Goal: Find contact information: Find contact information

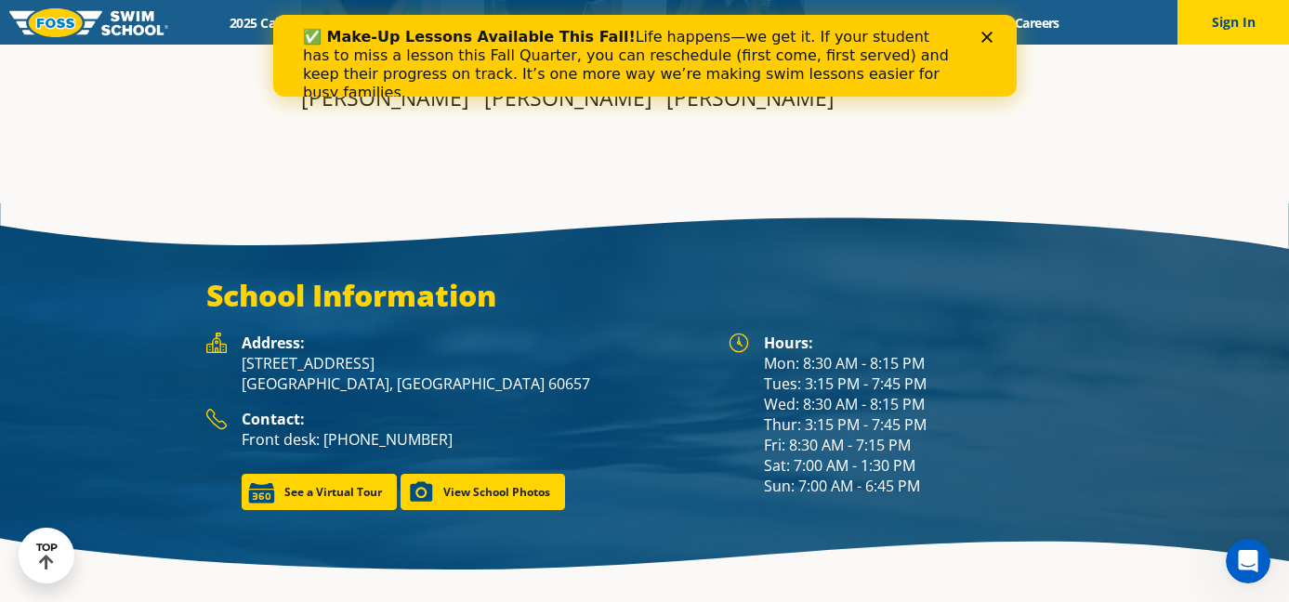
scroll to position [2389, 0]
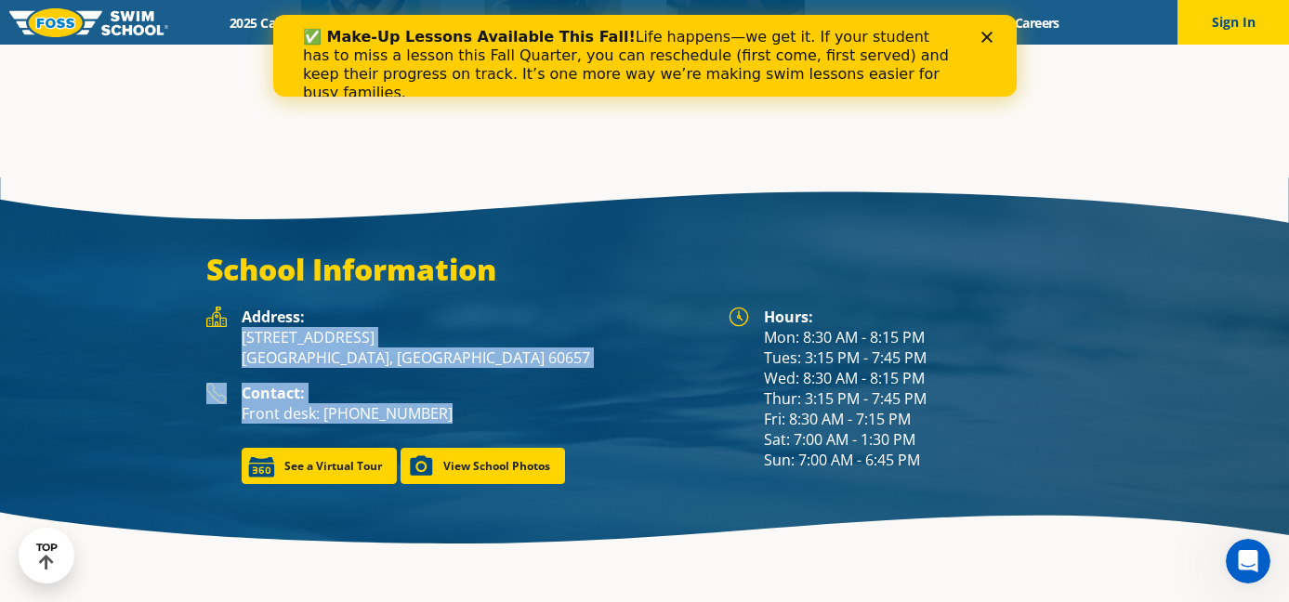
drag, startPoint x: 426, startPoint y: 414, endPoint x: 250, endPoint y: 327, distance: 196.2
click at [250, 327] on div "Address: [STREET_ADDRESS] Contact: Front desk: [PHONE_NUMBER] See a Virtual Tou…" at bounding box center [458, 395] width 522 height 177
click at [273, 334] on p "[STREET_ADDRESS]" at bounding box center [476, 347] width 468 height 41
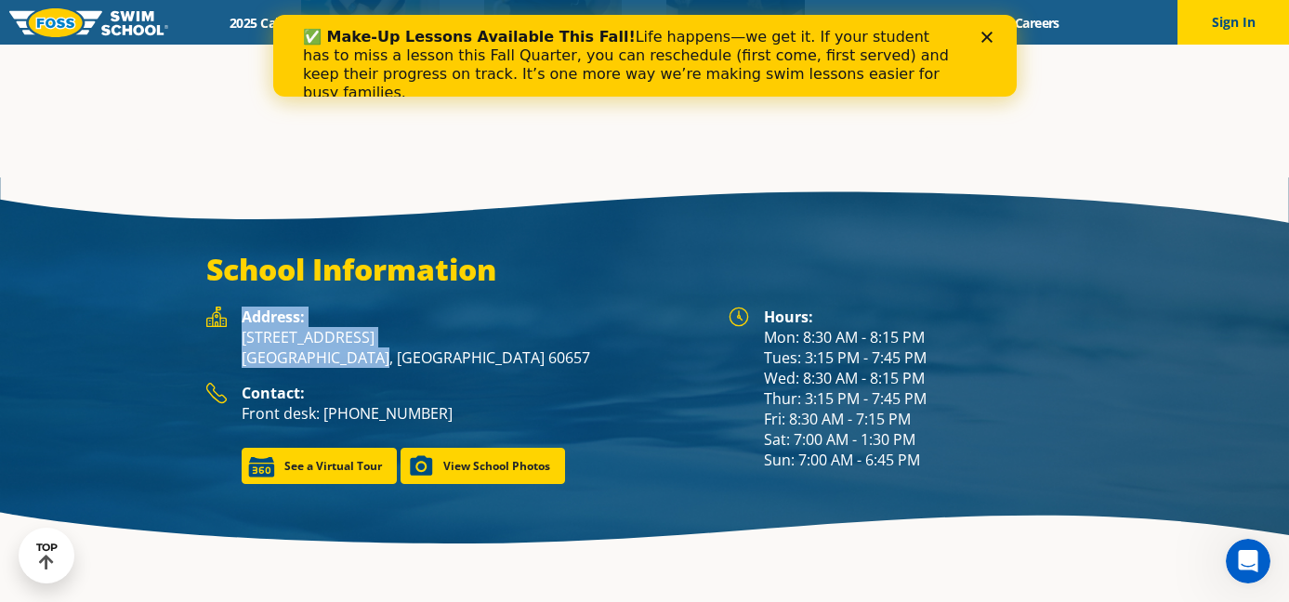
drag, startPoint x: 364, startPoint y: 356, endPoint x: 242, endPoint y: 322, distance: 127.1
click at [242, 322] on div "Address: [STREET_ADDRESS]" at bounding box center [476, 345] width 468 height 76
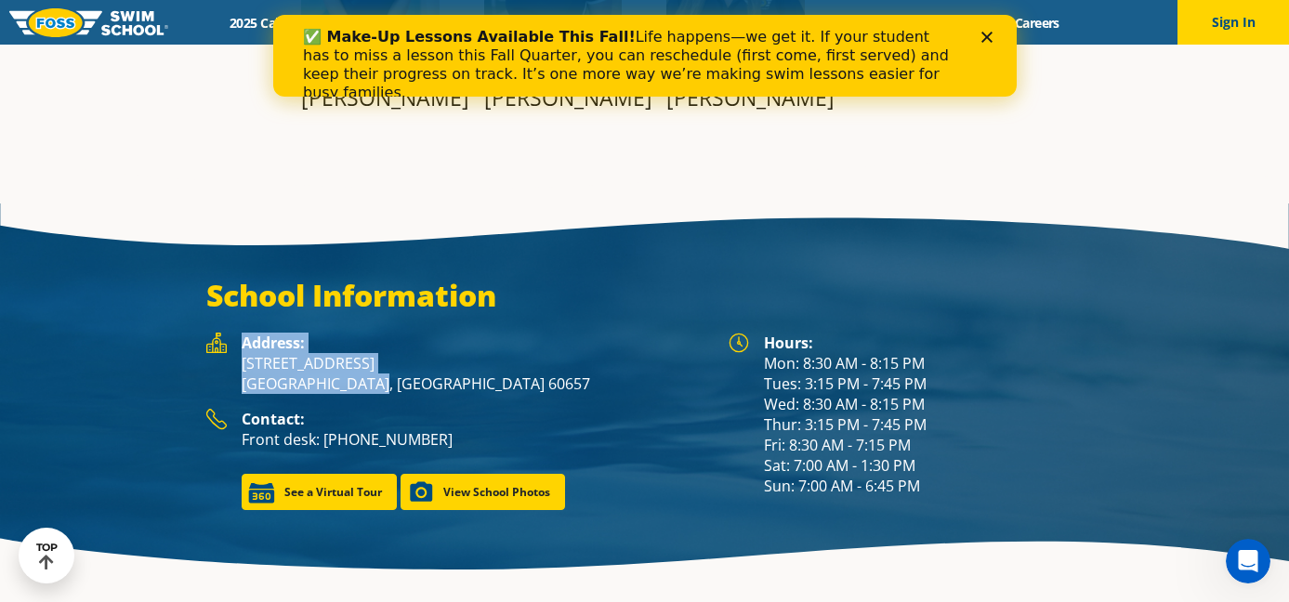
copy div "Address: [STREET_ADDRESS]"
click at [417, 429] on p "Front desk: [PHONE_NUMBER]" at bounding box center [476, 439] width 468 height 20
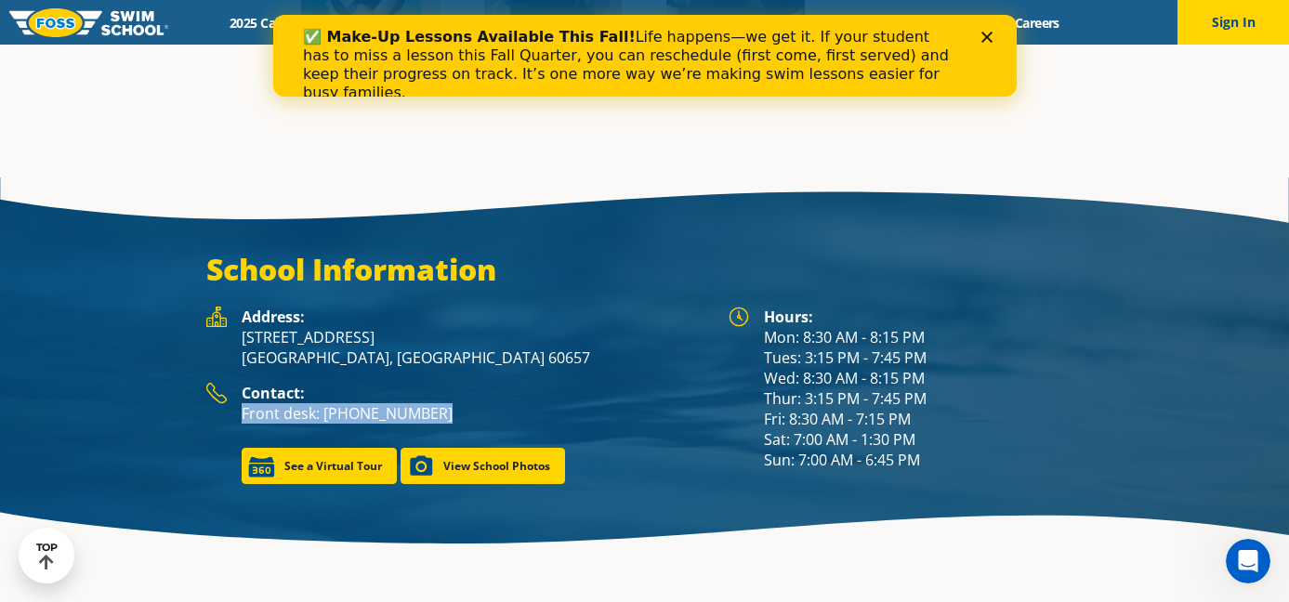
drag, startPoint x: 428, startPoint y: 409, endPoint x: 243, endPoint y: 410, distance: 184.9
click at [243, 410] on p "Front desk: [PHONE_NUMBER]" at bounding box center [476, 413] width 468 height 20
copy p "Front desk: [PHONE_NUMBER]"
